Goal: Task Accomplishment & Management: Manage account settings

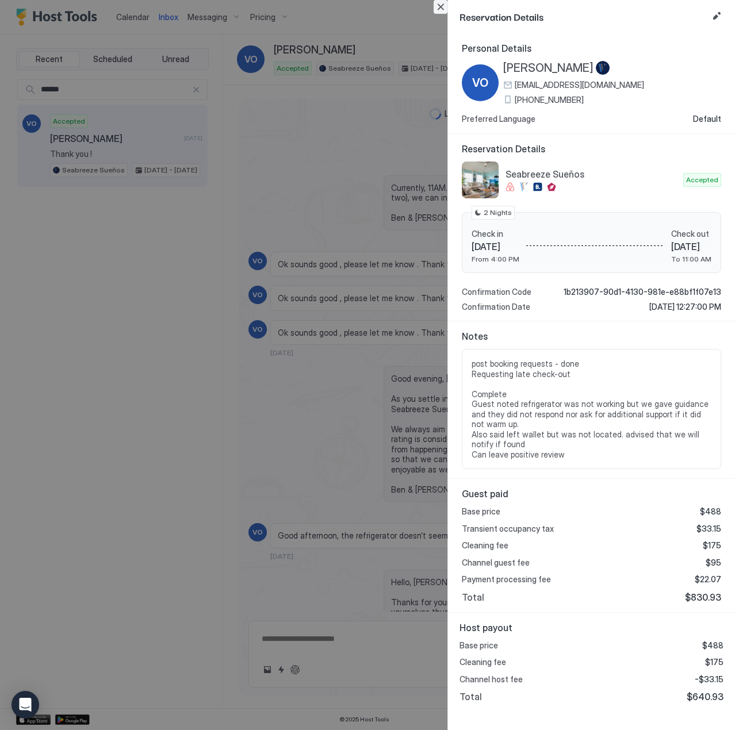
click at [445, 9] on button "Close" at bounding box center [441, 7] width 14 height 14
type textarea "*"
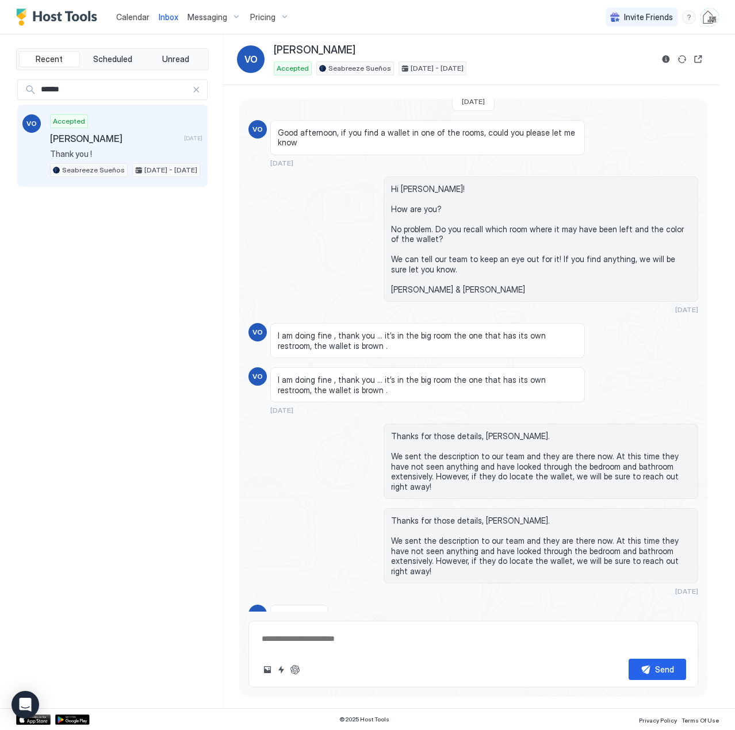
click at [135, 18] on span "Calendar" at bounding box center [132, 17] width 33 height 10
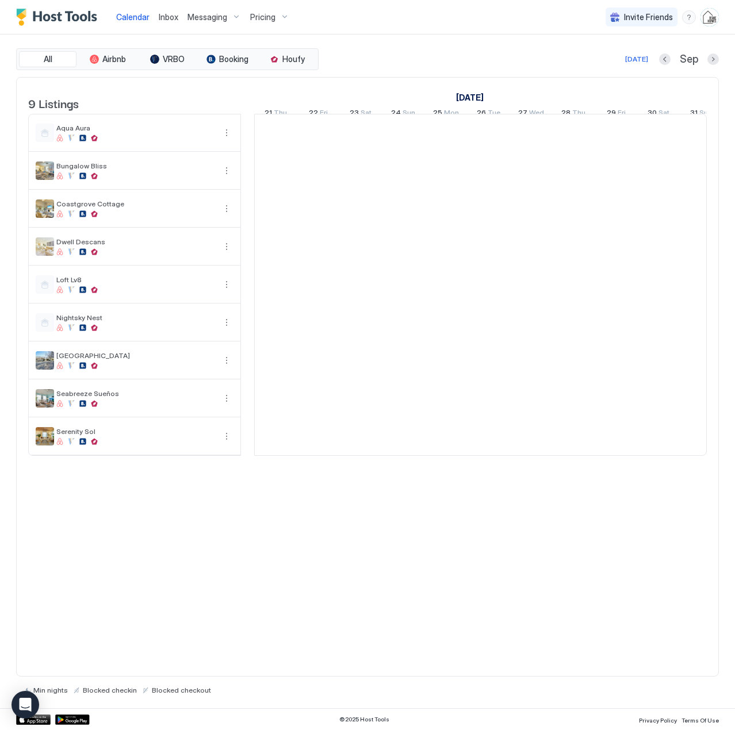
scroll to position [0, 639]
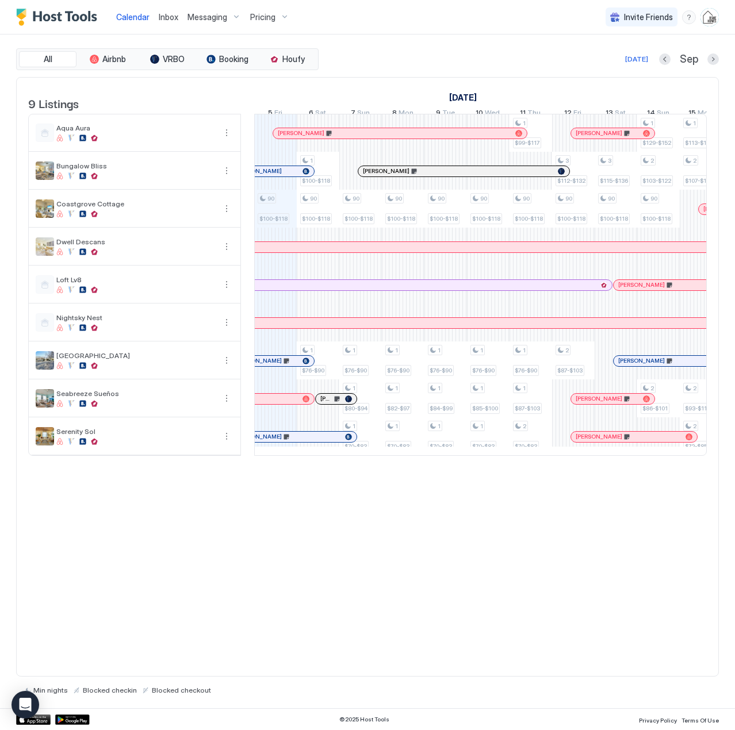
click at [169, 19] on span "Inbox" at bounding box center [169, 17] width 20 height 10
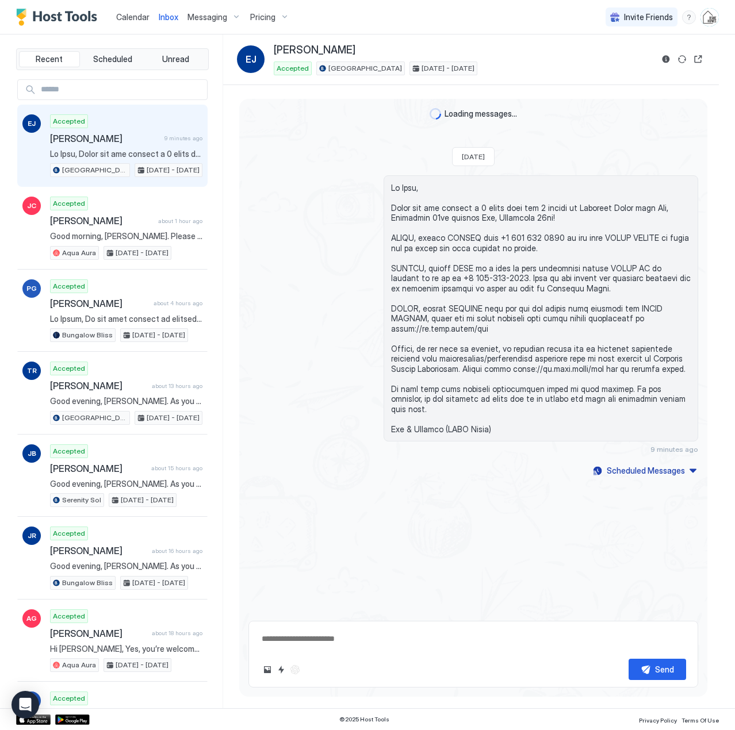
scroll to position [215, 0]
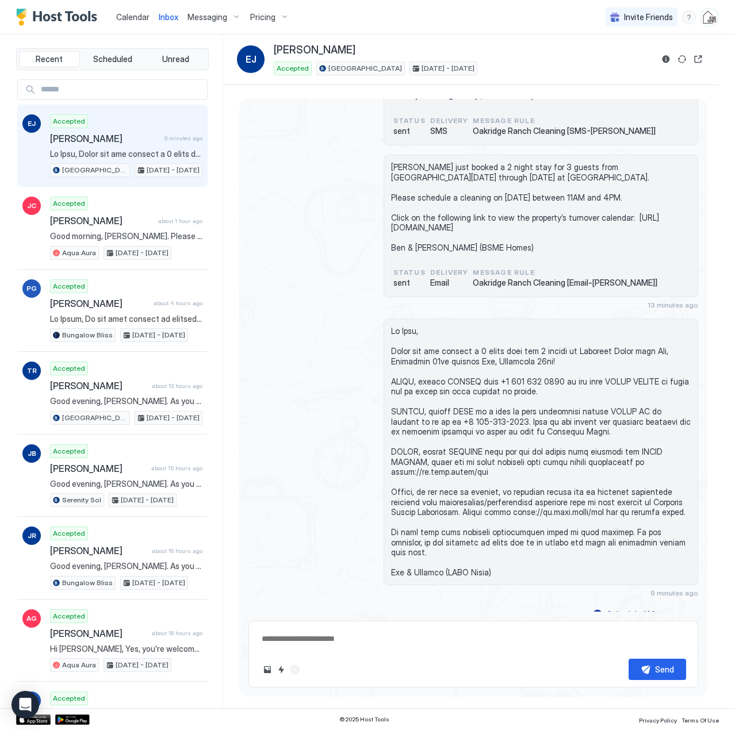
click at [129, 140] on span "[PERSON_NAME]" at bounding box center [105, 139] width 110 height 12
click at [136, 13] on span "Calendar" at bounding box center [132, 17] width 33 height 10
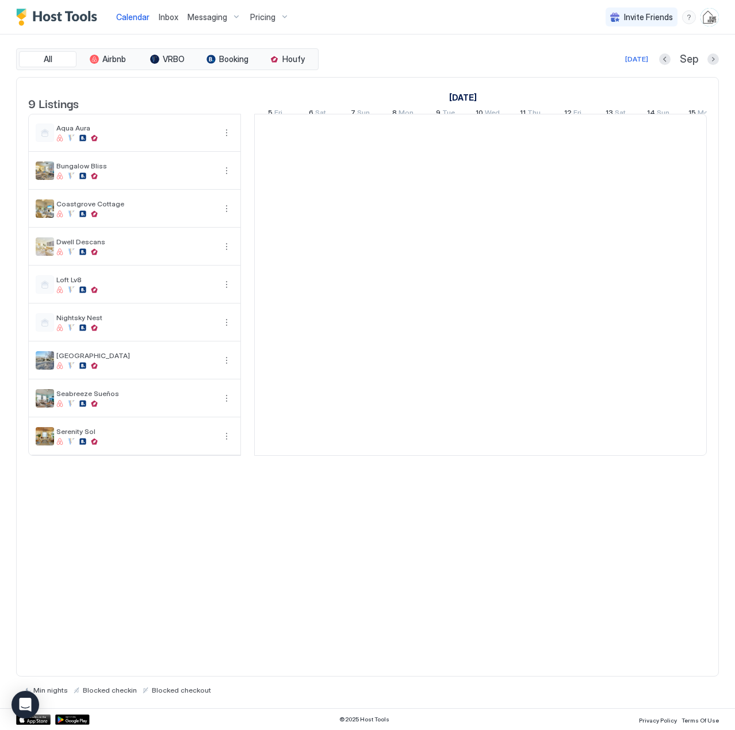
scroll to position [0, 639]
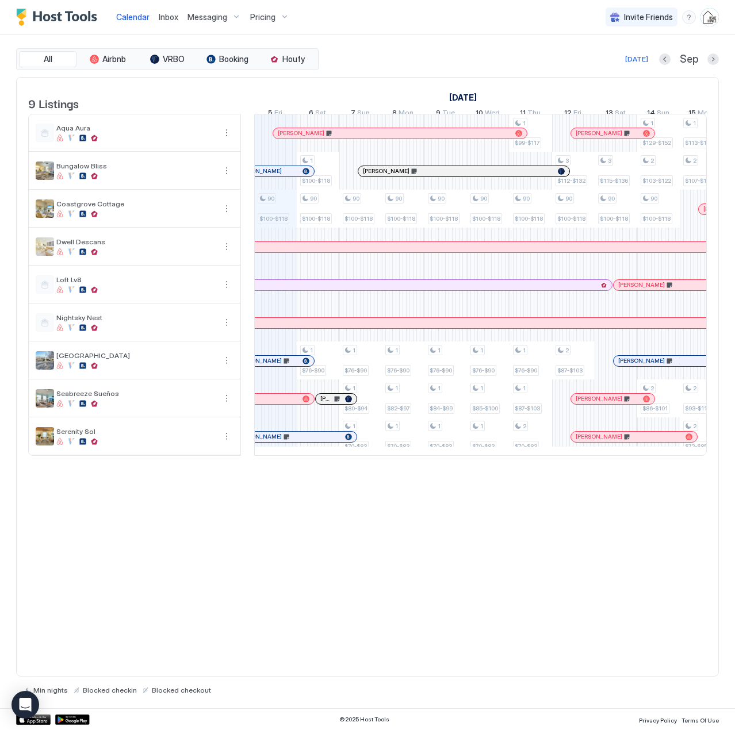
click at [173, 16] on span "Inbox" at bounding box center [169, 17] width 20 height 10
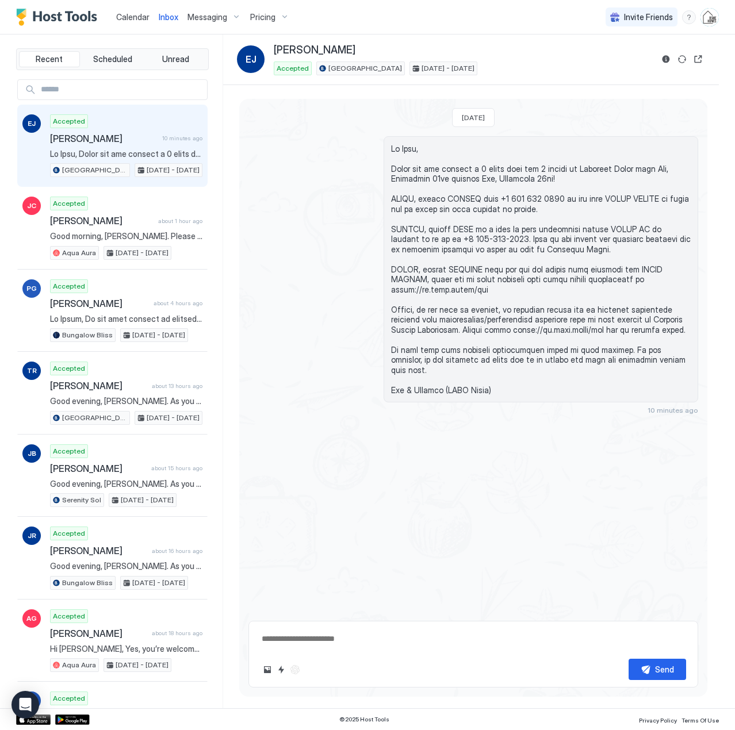
scroll to position [215, 0]
